Goal: Entertainment & Leisure: Consume media (video, audio)

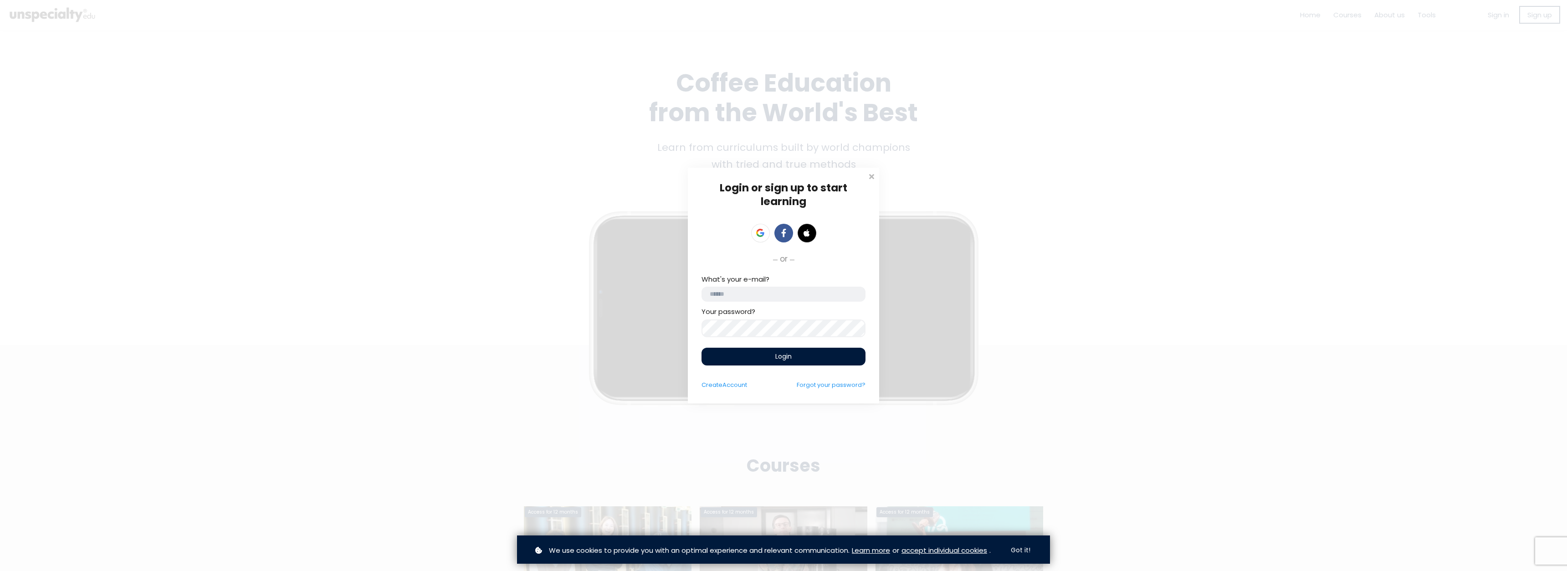
click at [798, 293] on input "email" at bounding box center [783, 293] width 164 height 15
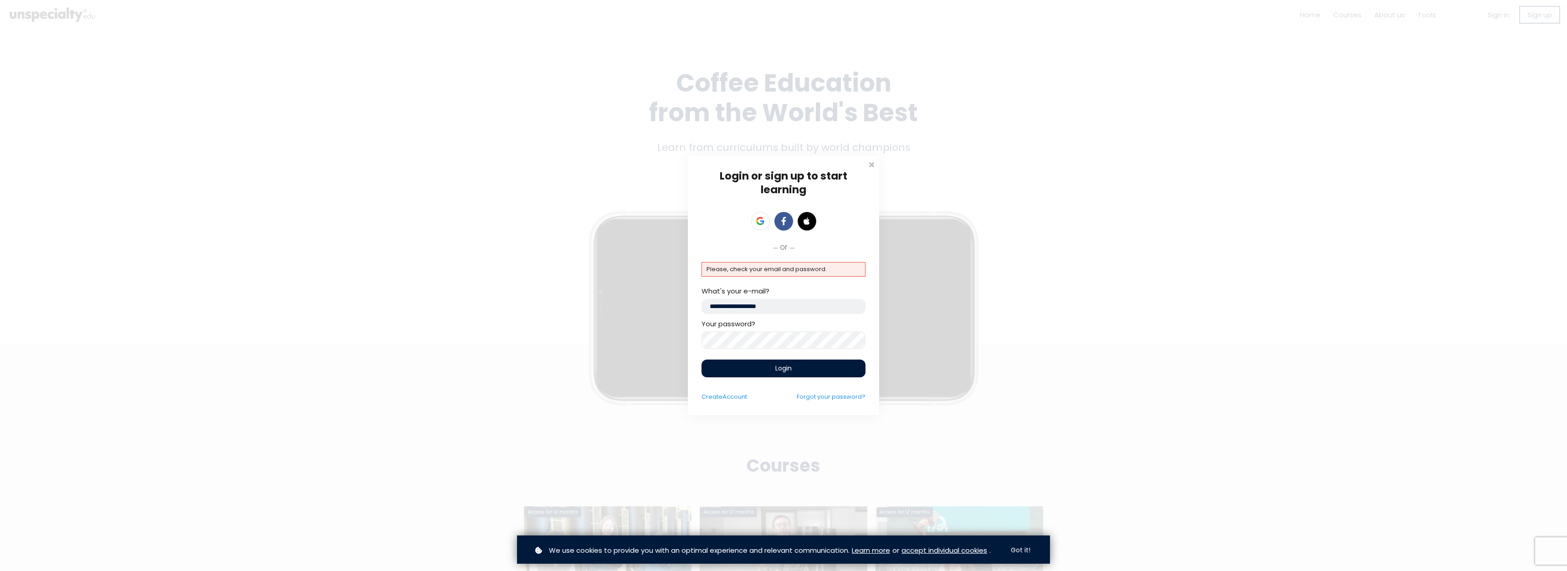
click at [622, 337] on div "Login or sign up to start learning Login to start learning Start learning" at bounding box center [783, 285] width 1567 height 571
click at [616, 338] on div "Login or sign up to start learning Login to start learning Start learning" at bounding box center [783, 285] width 1567 height 571
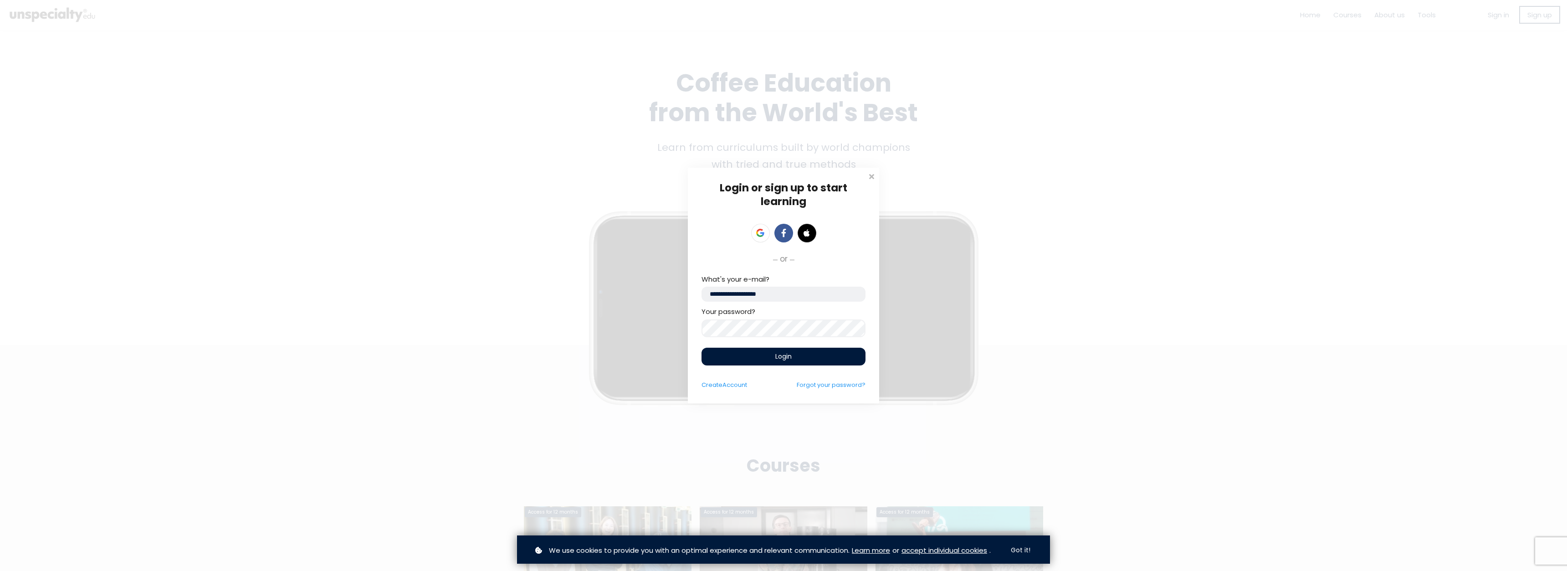
click at [752, 298] on input "**********" at bounding box center [783, 293] width 164 height 15
type input "**********"
click at [819, 362] on div "Login" at bounding box center [783, 356] width 164 height 18
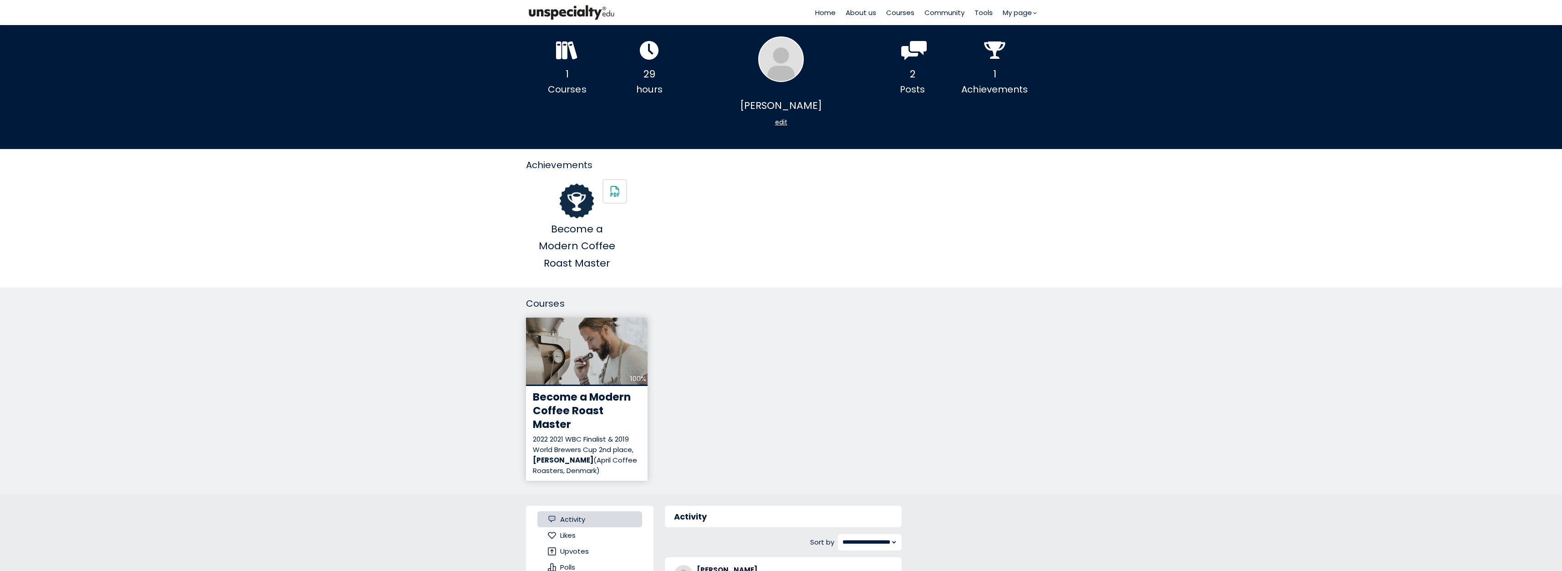
click at [578, 390] on span "Become a Modern Coffee Roast Master" at bounding box center [582, 410] width 98 height 42
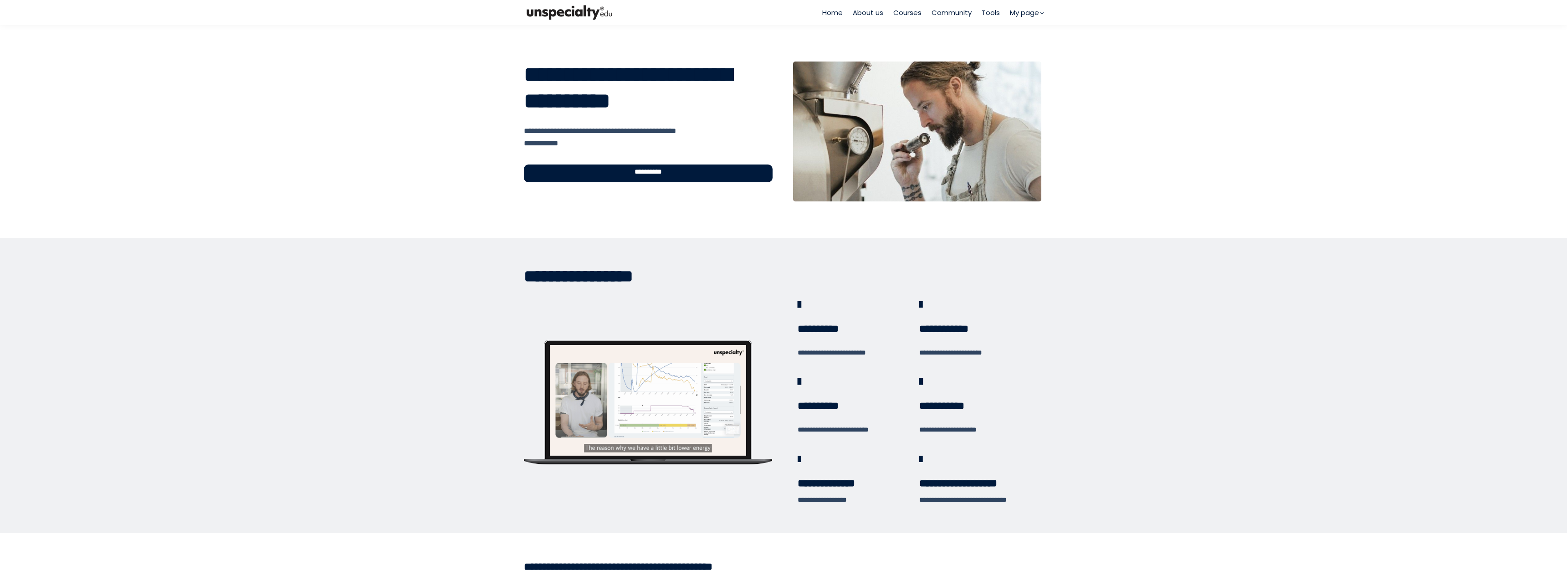
click at [685, 177] on div "**********" at bounding box center [648, 173] width 249 height 18
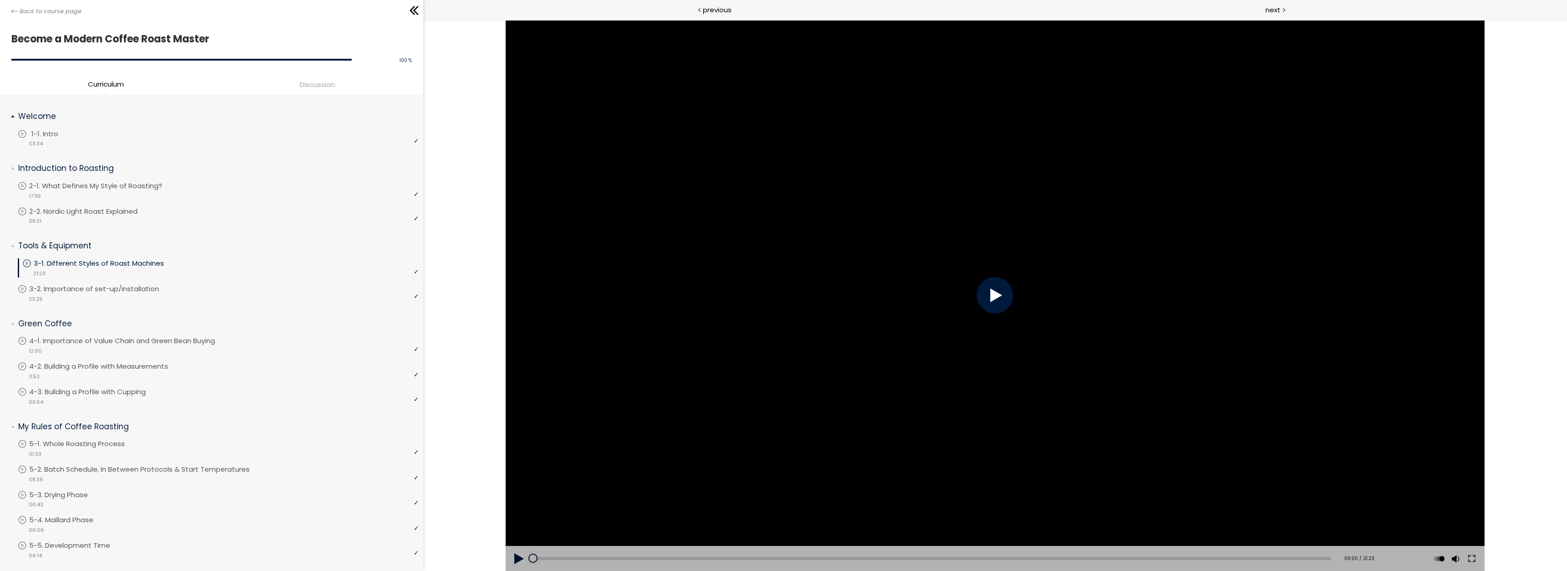
click at [65, 135] on p "1-1. Intro" at bounding box center [53, 134] width 45 height 10
click at [1001, 291] on div at bounding box center [994, 295] width 36 height 36
drag, startPoint x: 539, startPoint y: 558, endPoint x: 500, endPoint y: 557, distance: 38.8
click at [502, 557] on div "Click for sound @keyframes VOLUME_SMALL_WAVE_FLASH { 0% { opacity: 0; } 33% { o…" at bounding box center [995, 295] width 1144 height 551
drag, startPoint x: 1472, startPoint y: 559, endPoint x: 1896, endPoint y: 642, distance: 432.5
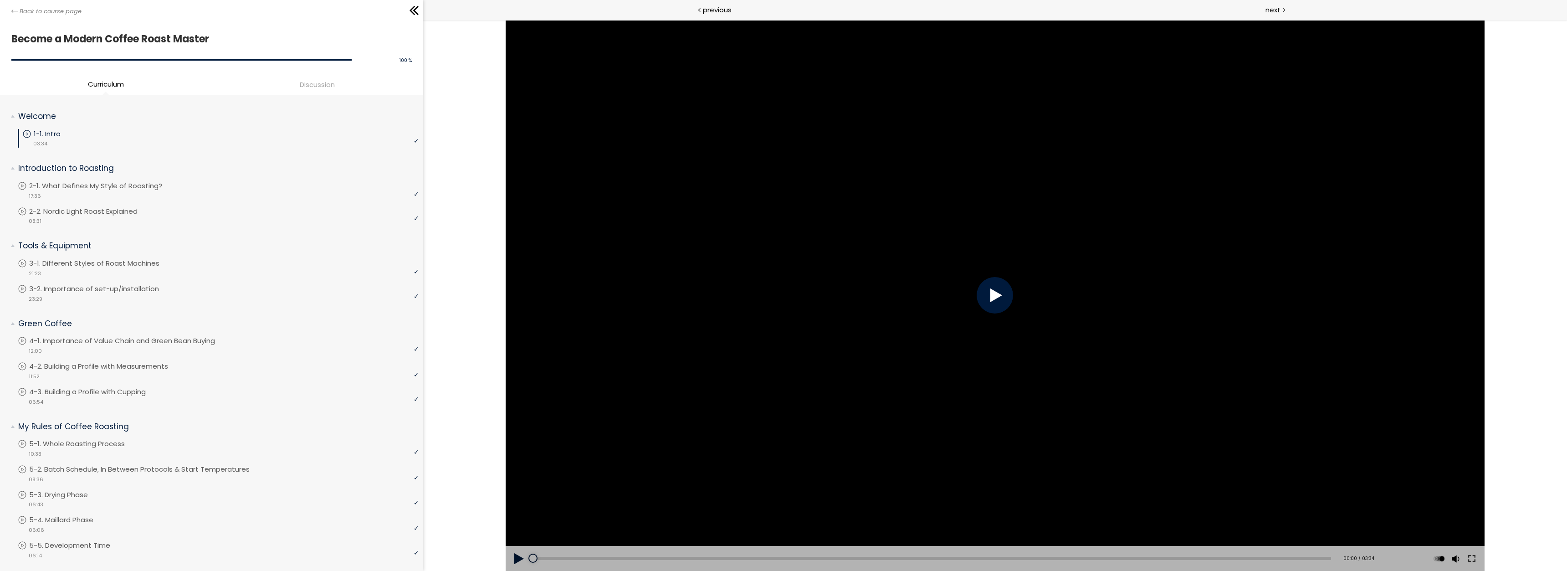
click at [1472, 558] on button at bounding box center [1471, 559] width 16 height 26
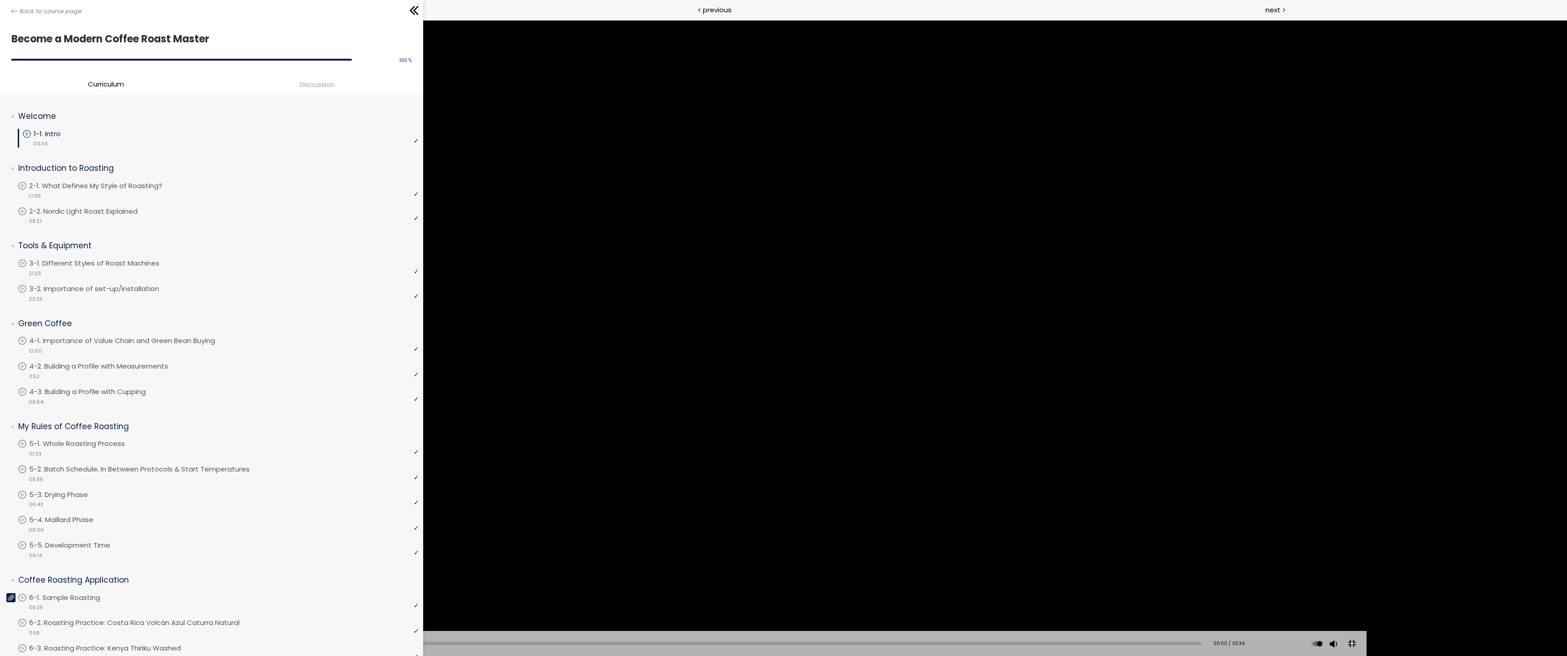
click at [845, 322] on div at bounding box center [783, 328] width 1166 height 656
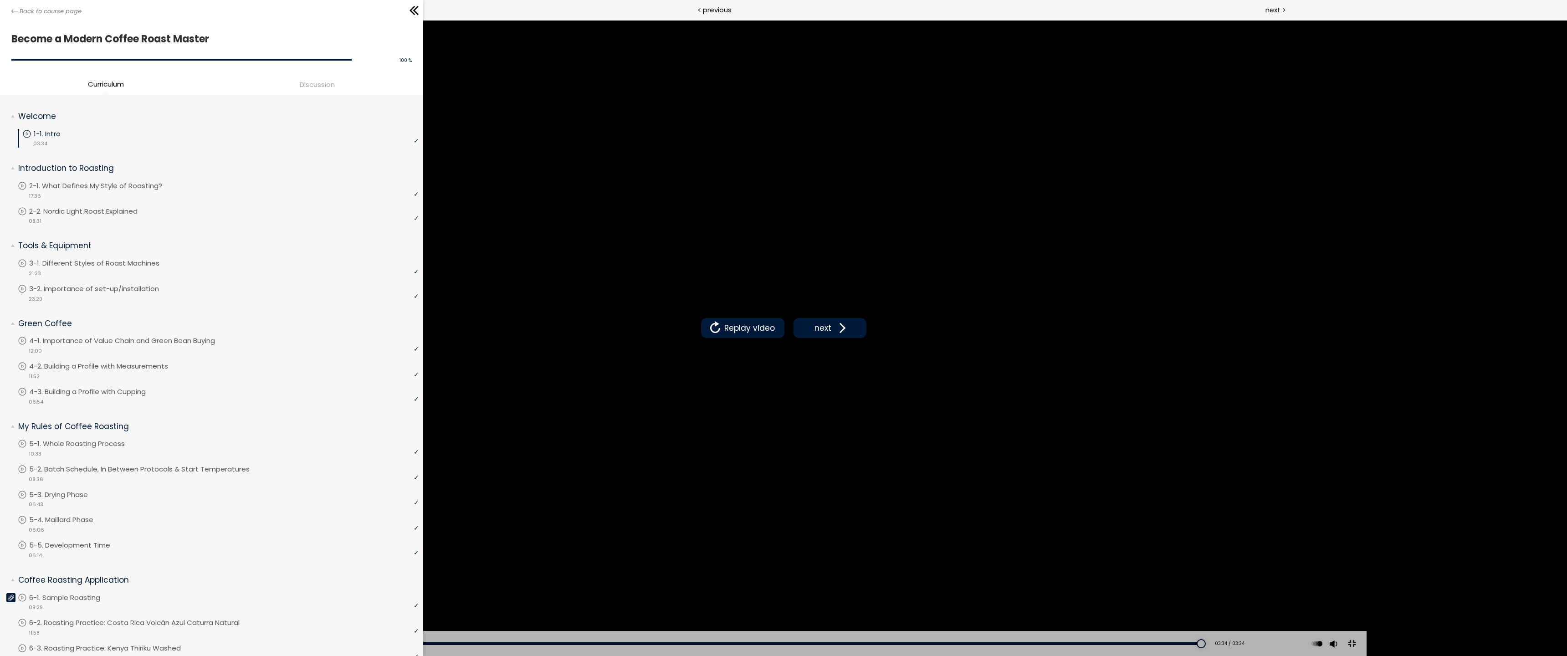
click at [1362, 570] on button at bounding box center [1351, 644] width 20 height 20
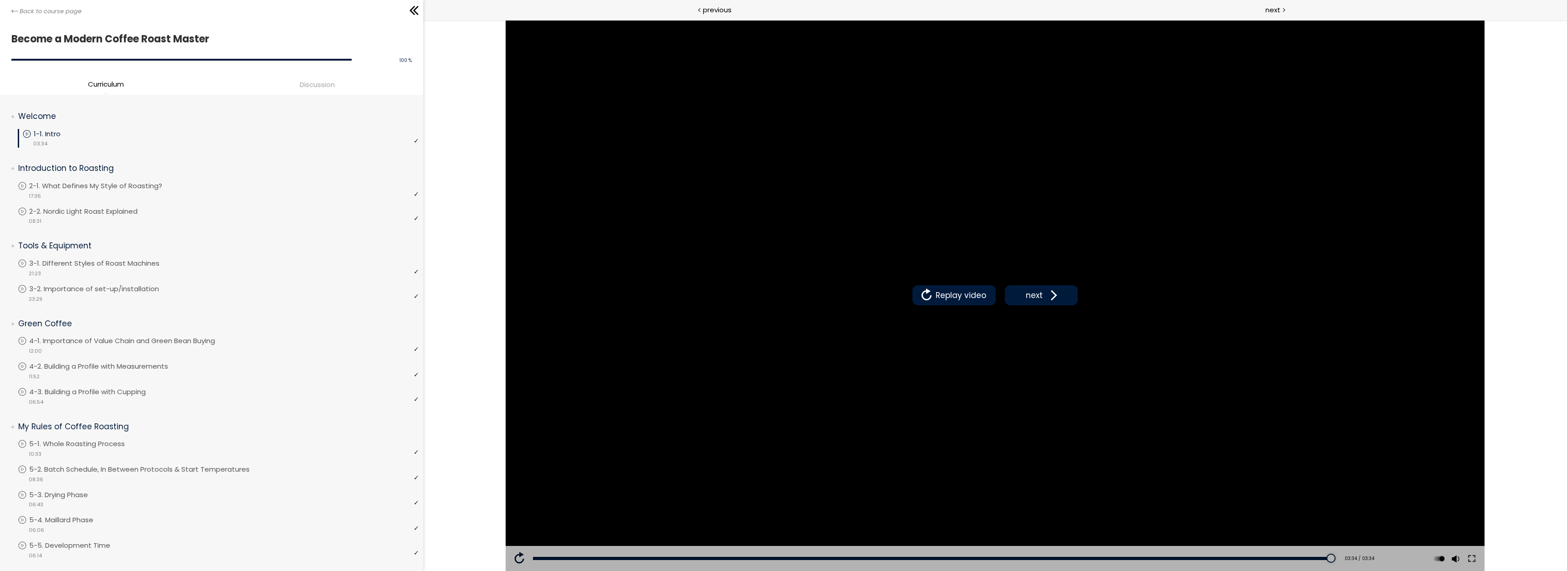
click at [1524, 215] on div "Click for sound @keyframes VOLUME_SMALL_WAVE_FLASH { 0% { opacity: 0; } 33% { o…" at bounding box center [995, 295] width 1144 height 551
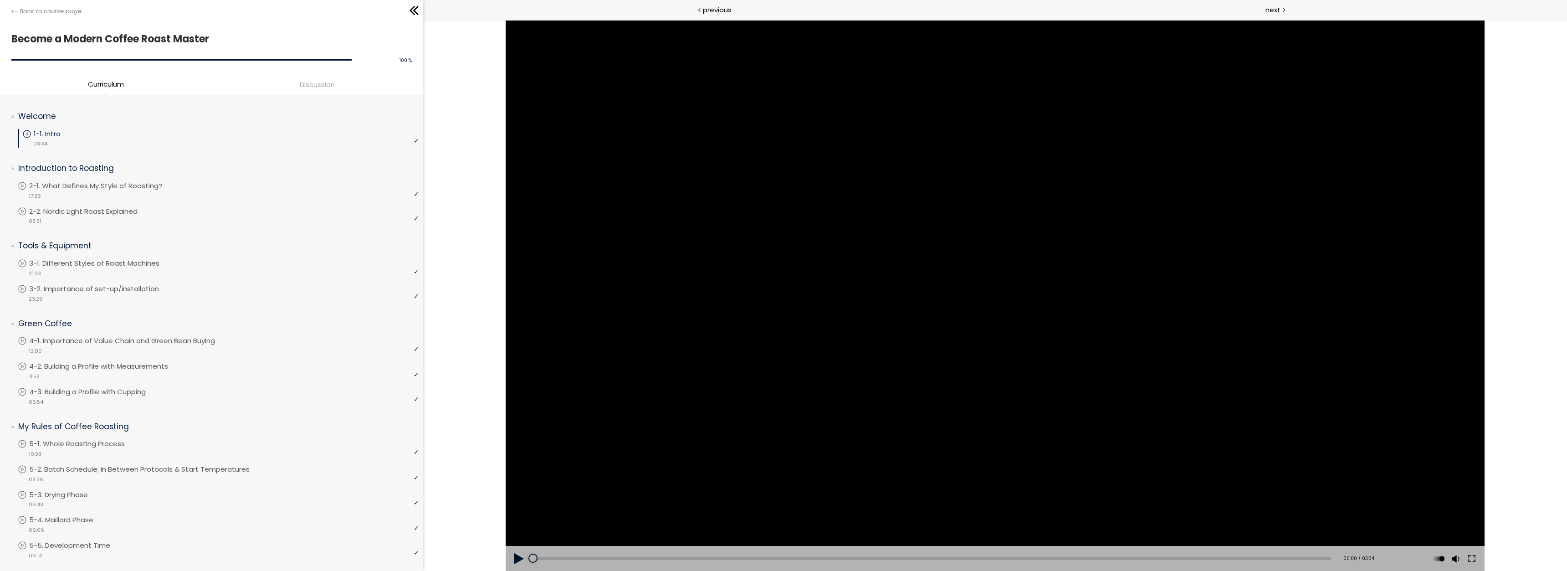
drag, startPoint x: 1326, startPoint y: 557, endPoint x: 428, endPoint y: 555, distance: 898.6
click at [428, 555] on div "Click for sound @keyframes VOLUME_SMALL_WAVE_FLASH { 0% { opacity: 0; } 33% { o…" at bounding box center [995, 295] width 1144 height 551
drag, startPoint x: 1472, startPoint y: 557, endPoint x: 1883, endPoint y: 627, distance: 417.6
click at [1472, 557] on button at bounding box center [1471, 559] width 16 height 26
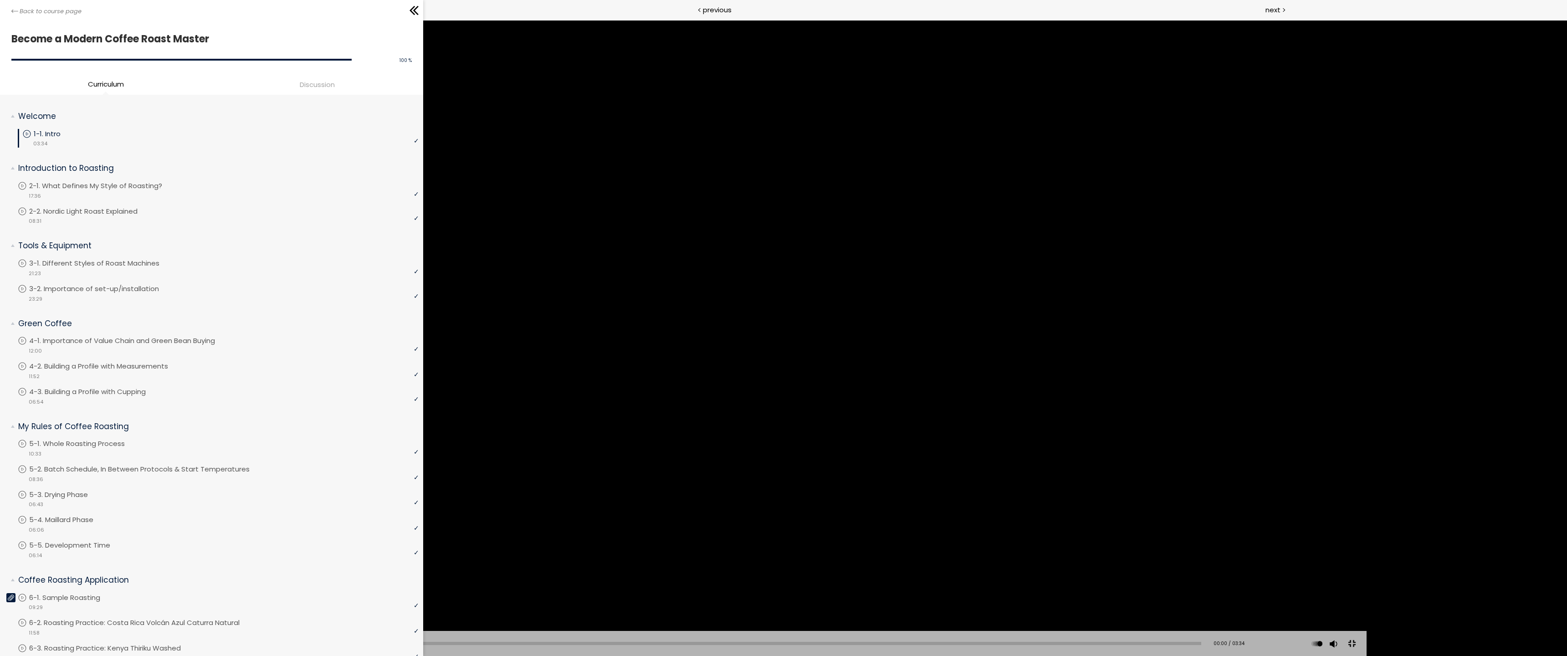
click at [924, 139] on div at bounding box center [783, 328] width 1166 height 656
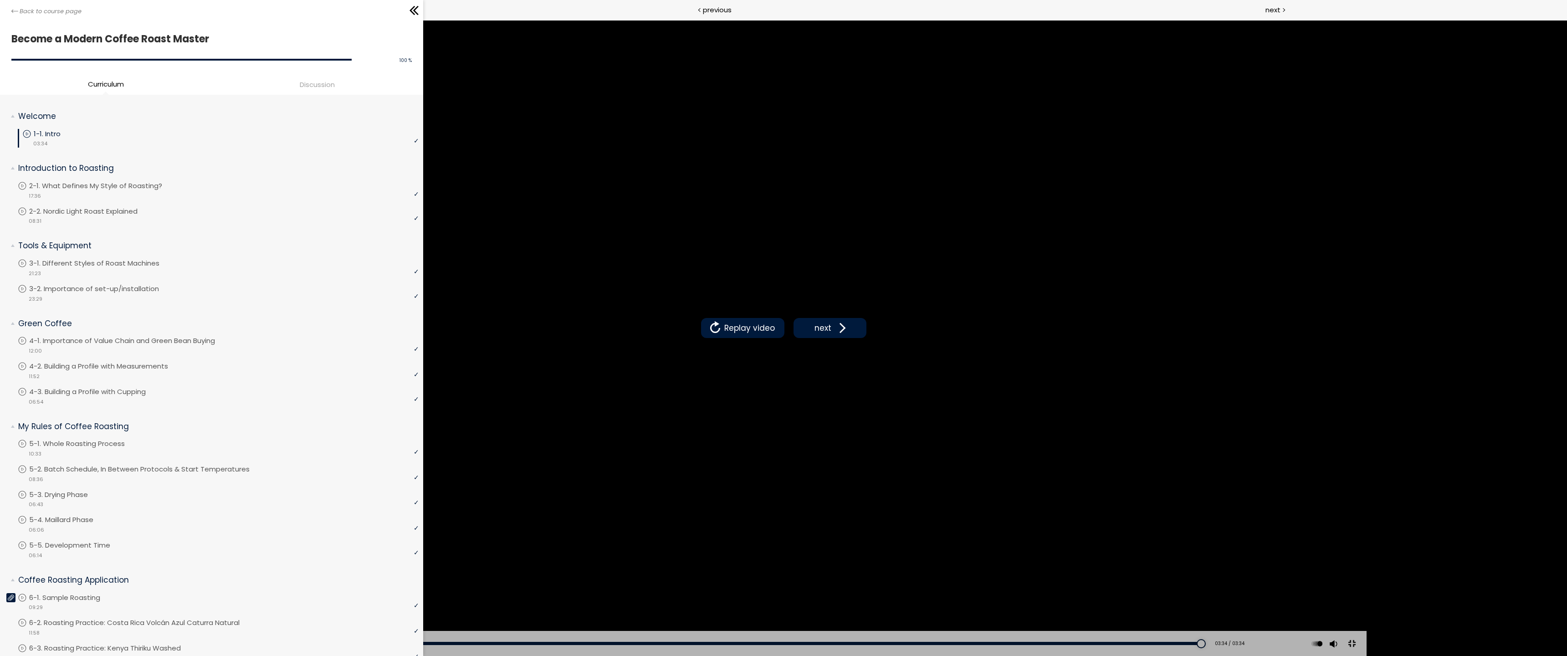
click at [1362, 570] on button at bounding box center [1351, 644] width 20 height 20
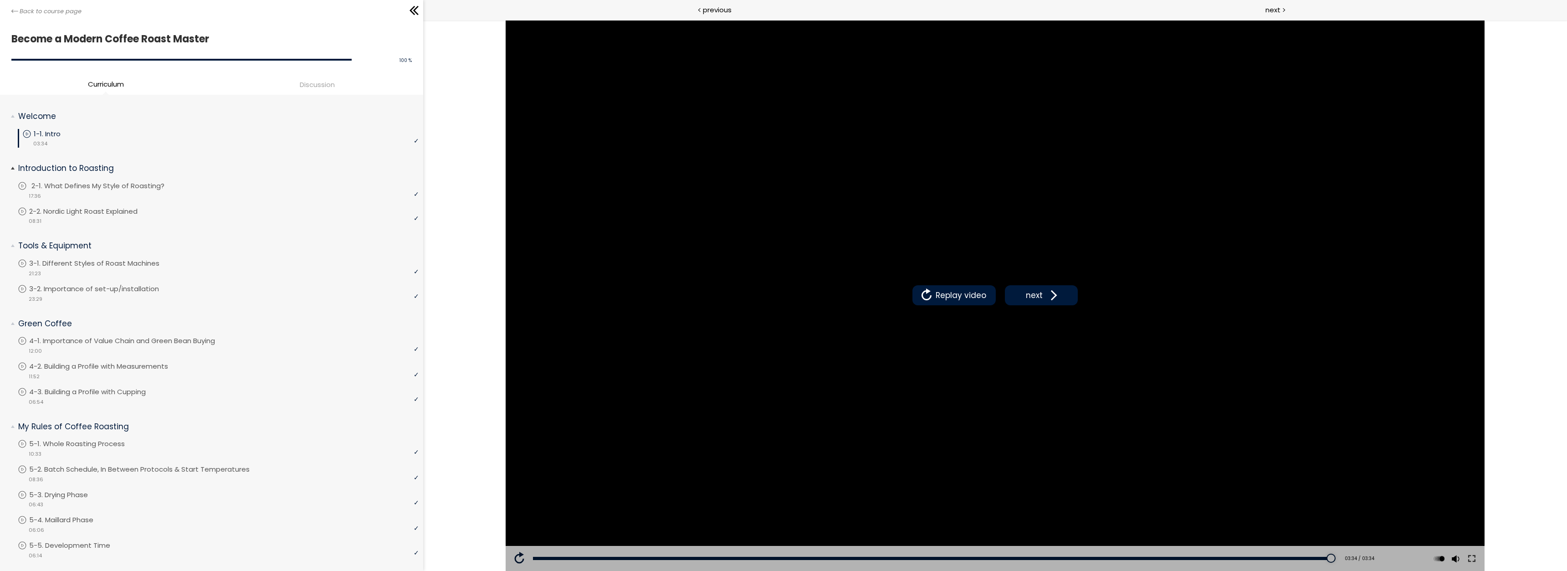
click at [95, 196] on div "video 17:36" at bounding box center [218, 195] width 401 height 9
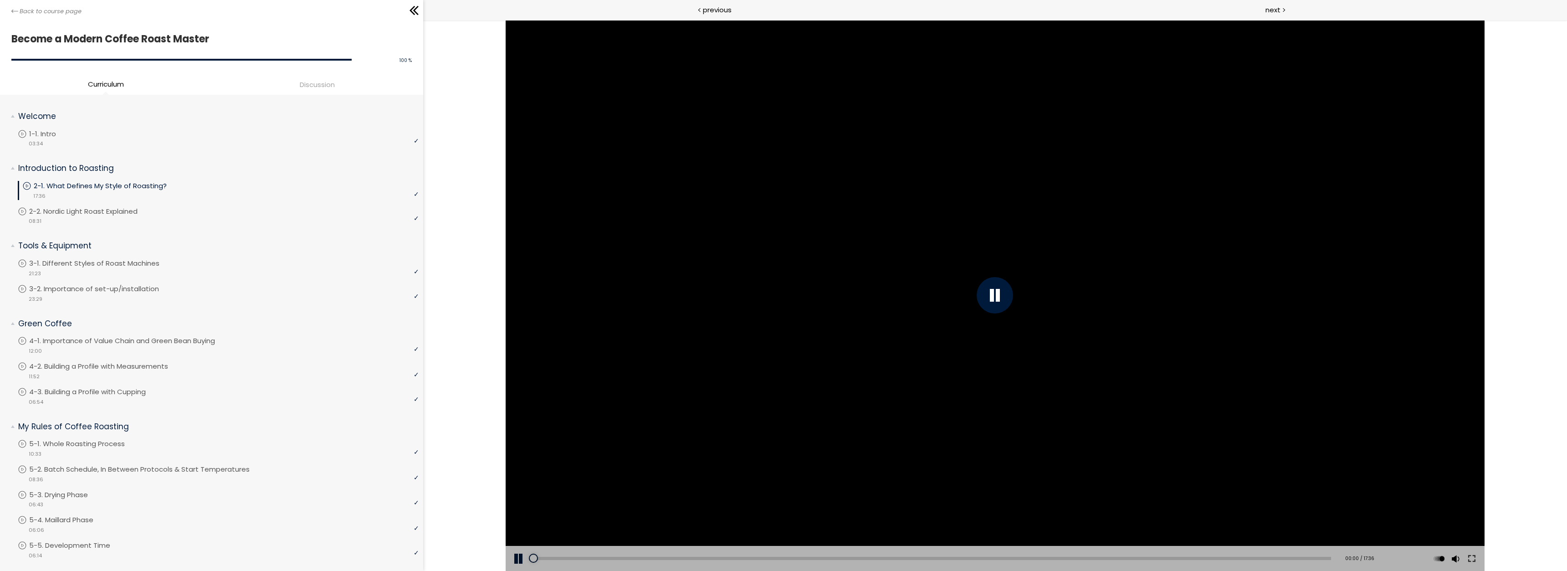
click at [995, 291] on div at bounding box center [994, 295] width 36 height 36
drag, startPoint x: 531, startPoint y: 555, endPoint x: 489, endPoint y: 556, distance: 42.8
click at [494, 558] on div "Click for sound @keyframes VOLUME_SMALL_WAVE_FLASH { 0% { opacity: 0; } 33% { o…" at bounding box center [995, 295] width 1144 height 551
drag, startPoint x: 1470, startPoint y: 551, endPoint x: 1893, endPoint y: 634, distance: 431.2
click at [1470, 551] on button at bounding box center [1471, 559] width 16 height 26
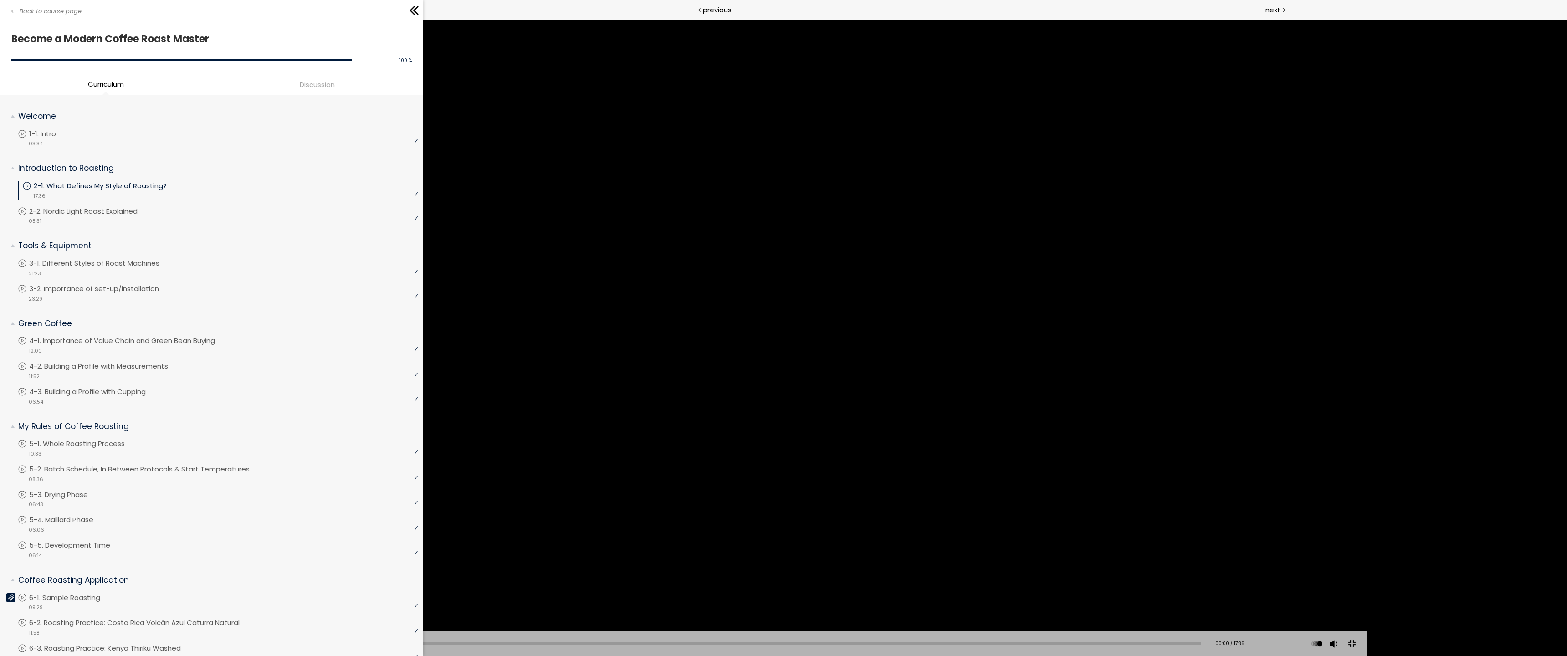
click at [1154, 146] on div at bounding box center [783, 328] width 1166 height 656
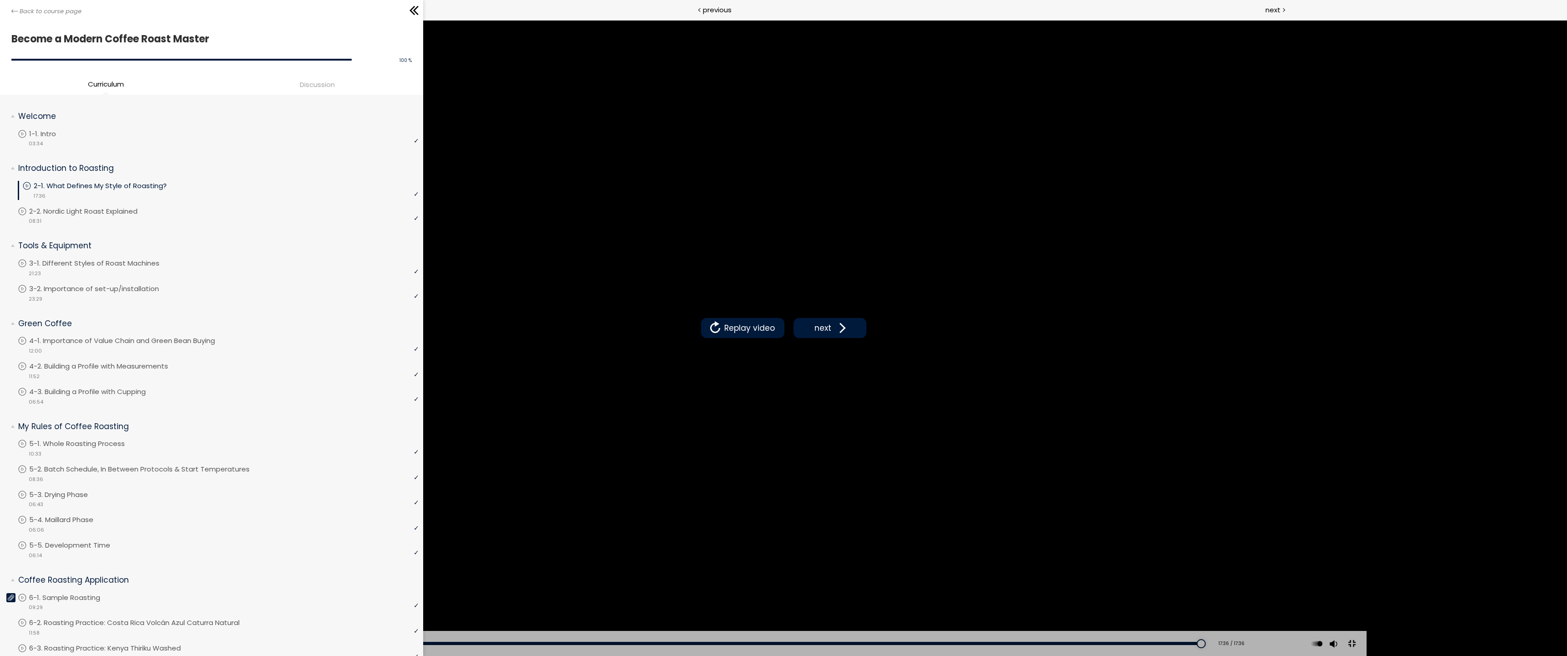
click at [1362, 570] on button at bounding box center [1351, 644] width 20 height 20
